Goal: Task Accomplishment & Management: Manage account settings

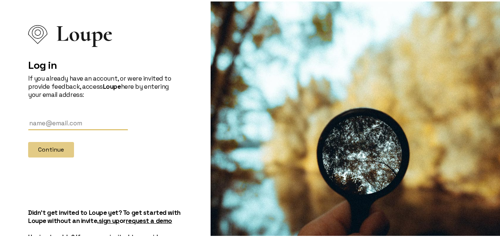
click at [101, 124] on input "text" at bounding box center [78, 122] width 100 height 14
paste input "[EMAIL_ADDRESS][DOMAIN_NAME]"
type input "[EMAIL_ADDRESS][DOMAIN_NAME]"
click at [61, 140] on form "[EMAIL_ADDRESS][DOMAIN_NAME] Continue" at bounding box center [105, 135] width 154 height 41
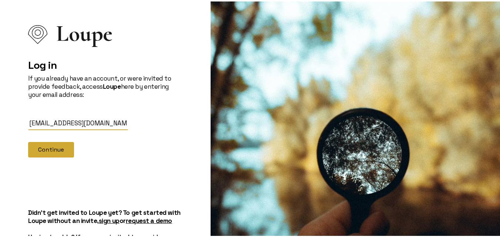
click at [64, 146] on button "Continue" at bounding box center [51, 149] width 46 height 16
